Goal: Task Accomplishment & Management: Use online tool/utility

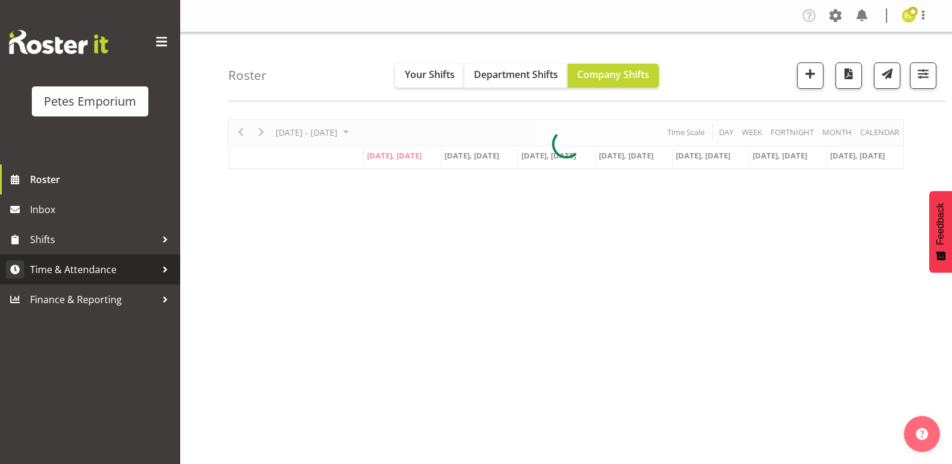
click at [61, 267] on span "Time & Attendance" at bounding box center [93, 270] width 126 height 18
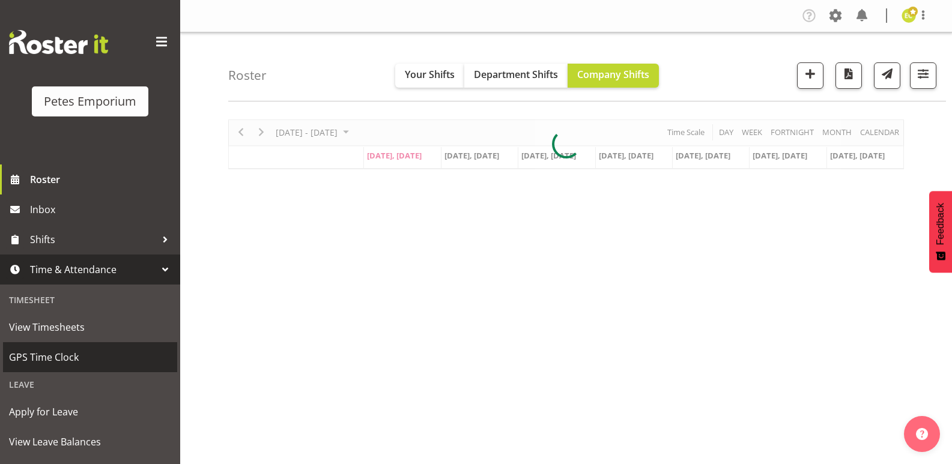
click at [27, 350] on span "GPS Time Clock" at bounding box center [90, 357] width 162 height 18
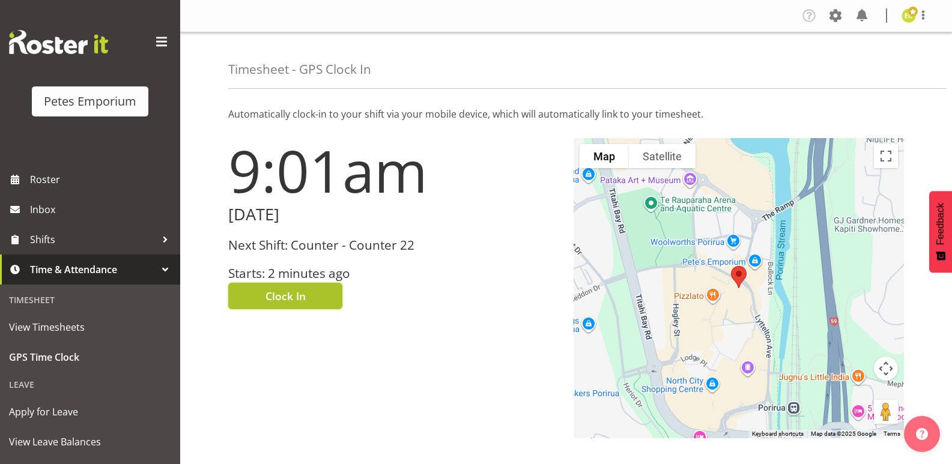
click at [281, 292] on span "Clock In" at bounding box center [285, 296] width 40 height 16
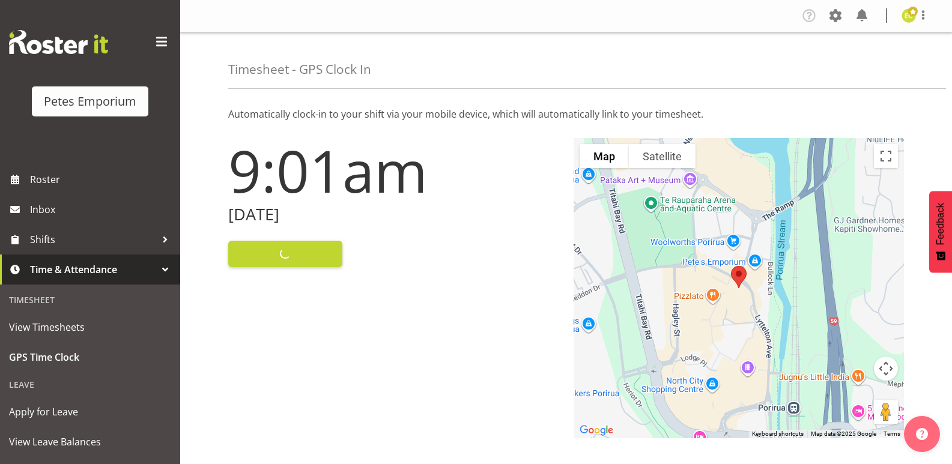
click at [937, 32] on div "Timesheet - GPS Clock In" at bounding box center [586, 60] width 717 height 56
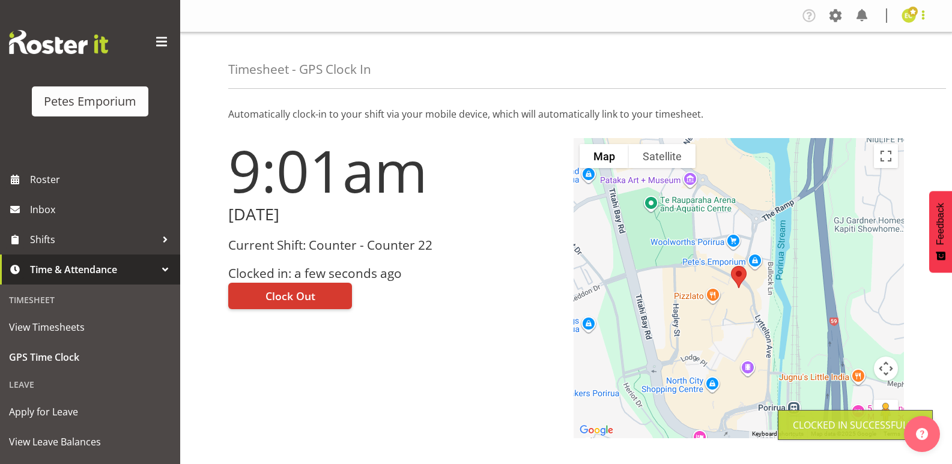
click at [920, 21] on span at bounding box center [923, 15] width 14 height 14
click at [866, 72] on link "Log Out" at bounding box center [872, 63] width 115 height 22
